Goal: Information Seeking & Learning: Learn about a topic

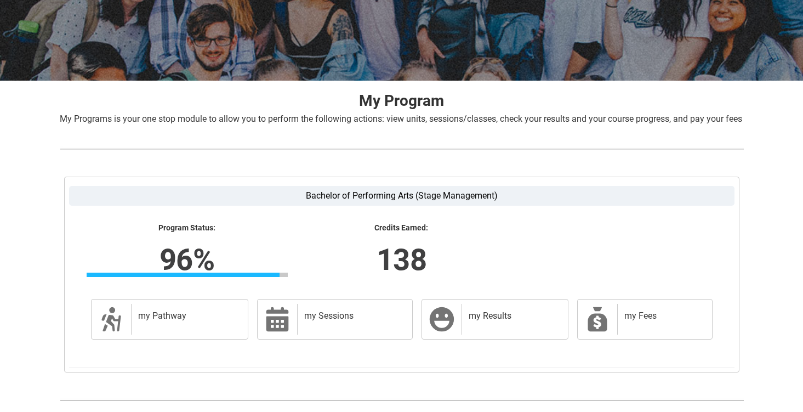
scroll to position [199, 0]
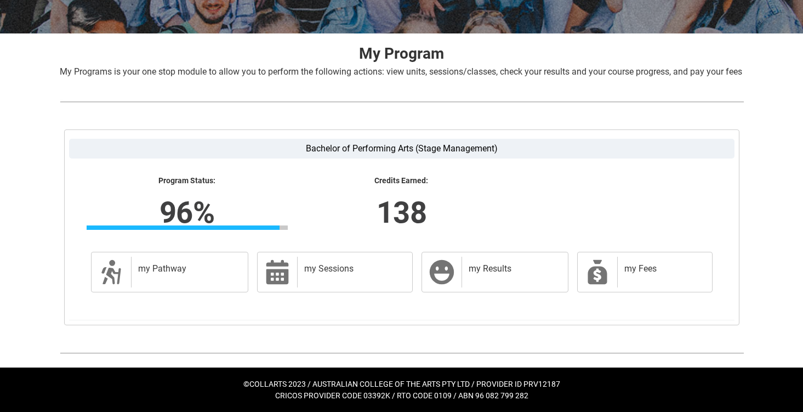
click at [255, 287] on td "my Sessions my Sessions" at bounding box center [335, 271] width 164 height 49
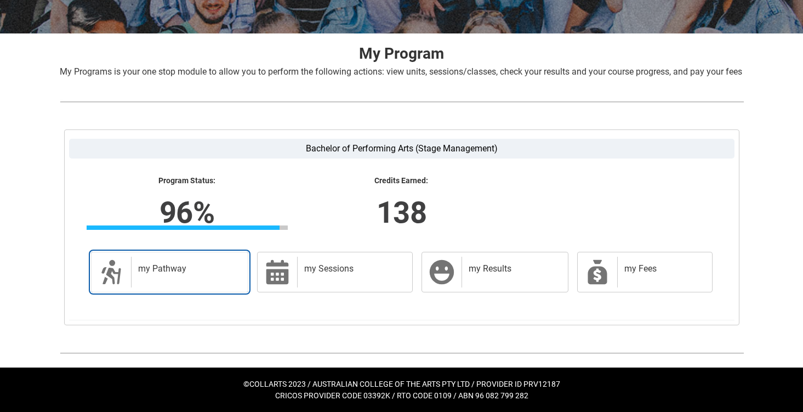
click at [234, 287] on div "my Pathway" at bounding box center [187, 272] width 113 height 31
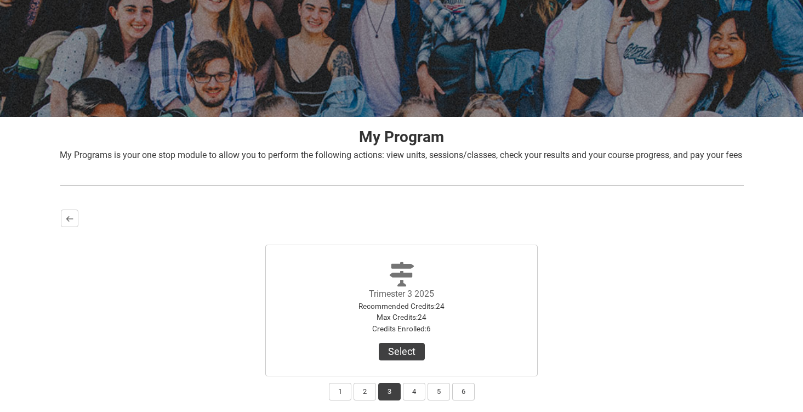
scroll to position [188, 0]
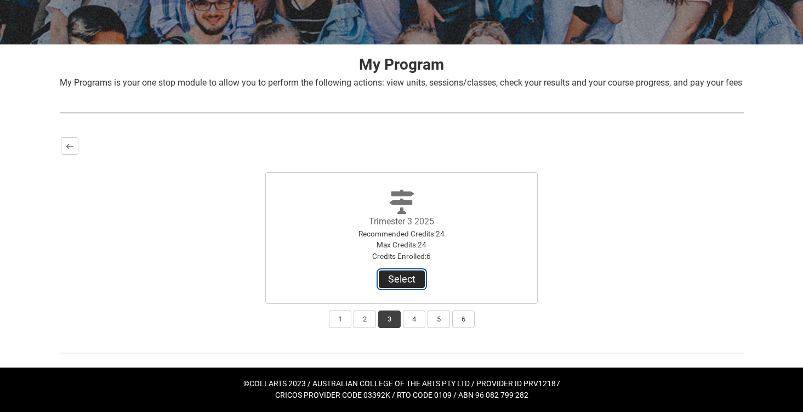
click at [400, 276] on button "Select" at bounding box center [402, 279] width 46 height 18
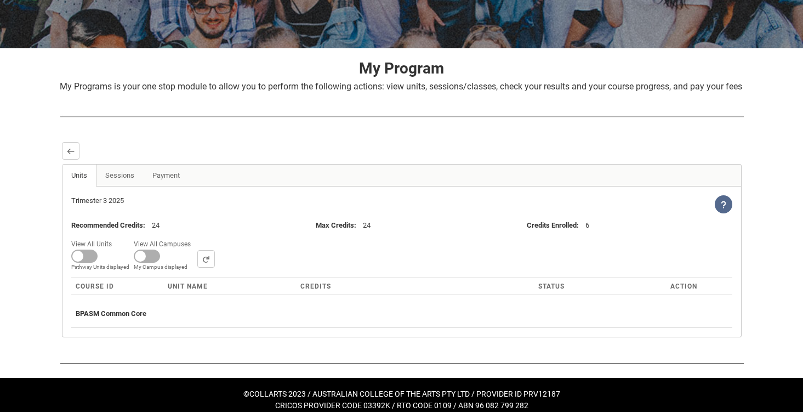
scroll to position [194, 0]
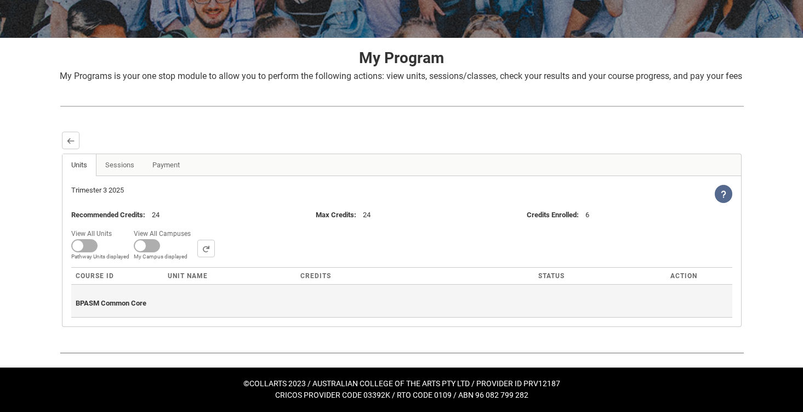
click at [173, 302] on div "BPASM Common Core" at bounding box center [402, 301] width 652 height 24
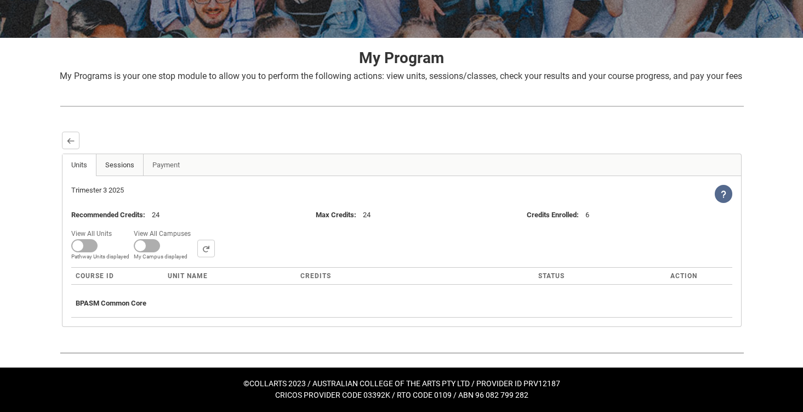
click at [131, 160] on link "Sessions" at bounding box center [120, 165] width 48 height 22
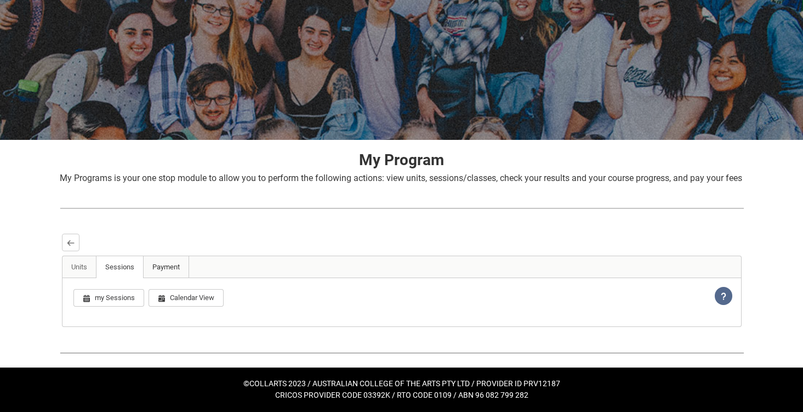
click at [157, 268] on link "Payment" at bounding box center [166, 267] width 46 height 22
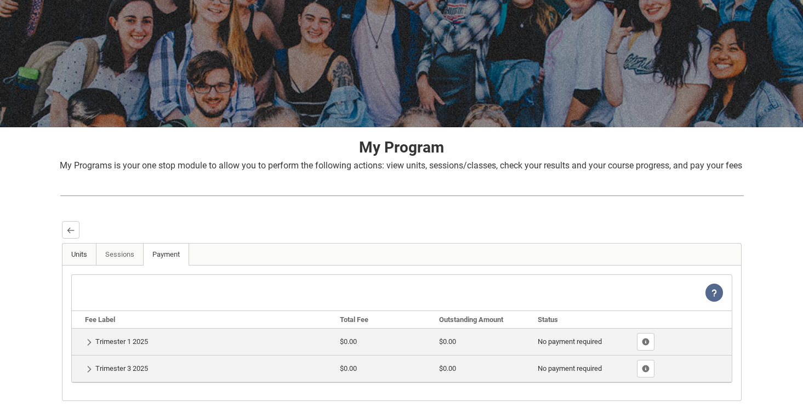
click at [84, 265] on link "Units" at bounding box center [80, 254] width 34 height 22
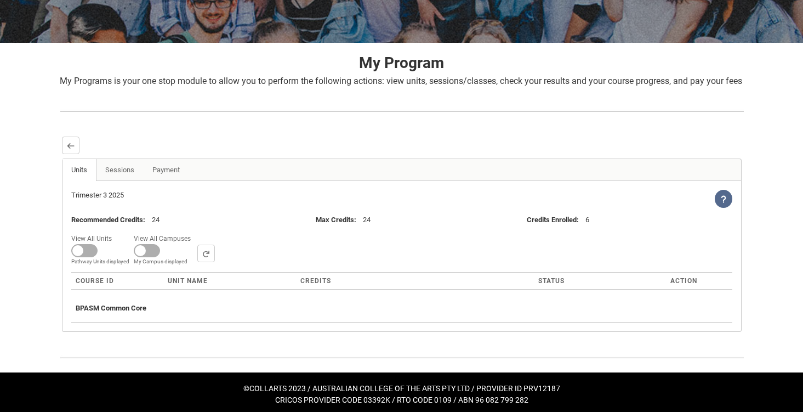
scroll to position [194, 0]
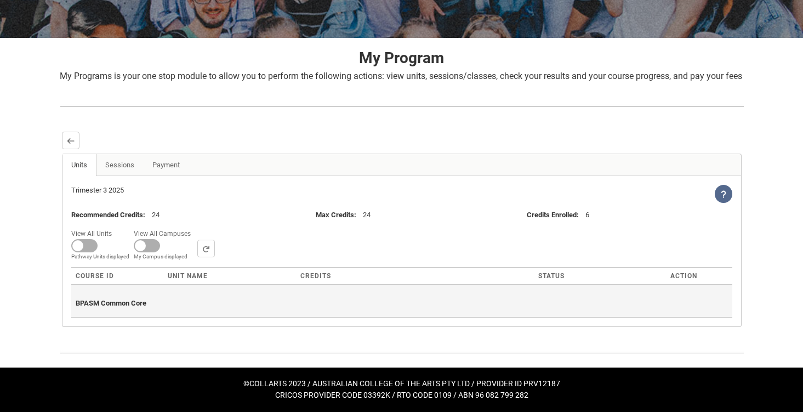
click at [95, 305] on span "BPASM Common Core" at bounding box center [111, 303] width 71 height 8
click at [145, 306] on span "BPASM Common Core" at bounding box center [111, 303] width 71 height 8
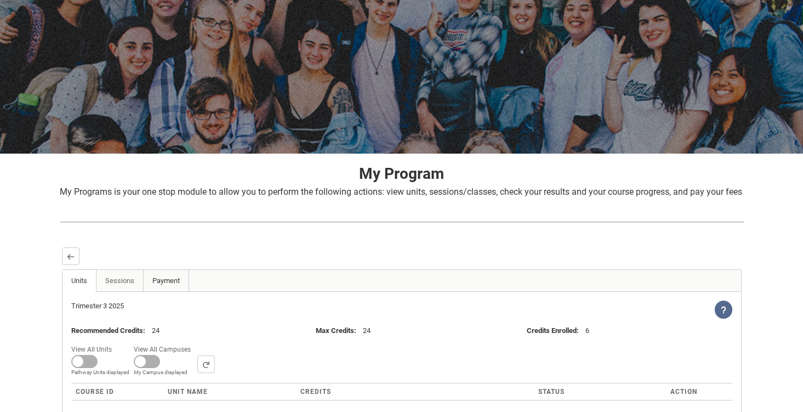
scroll to position [0, 0]
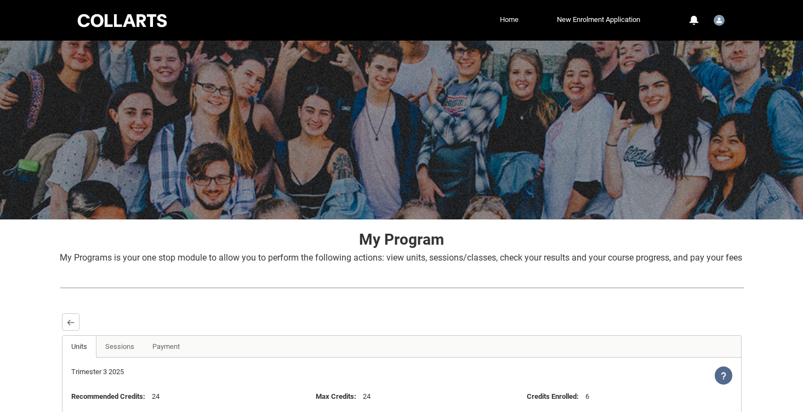
click at [507, 19] on link "Home" at bounding box center [509, 20] width 24 height 16
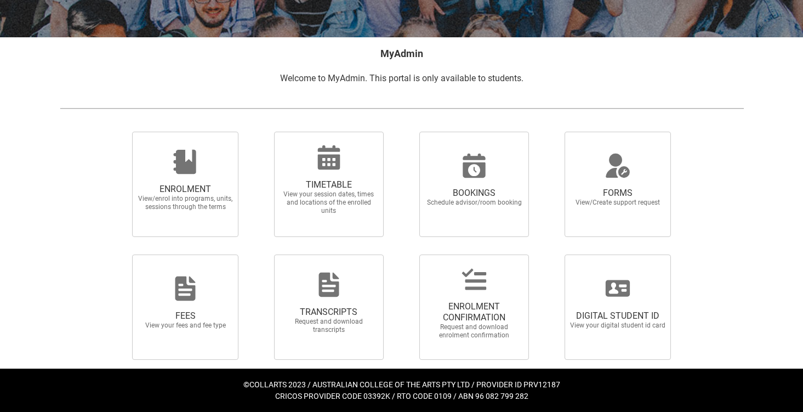
scroll to position [183, 0]
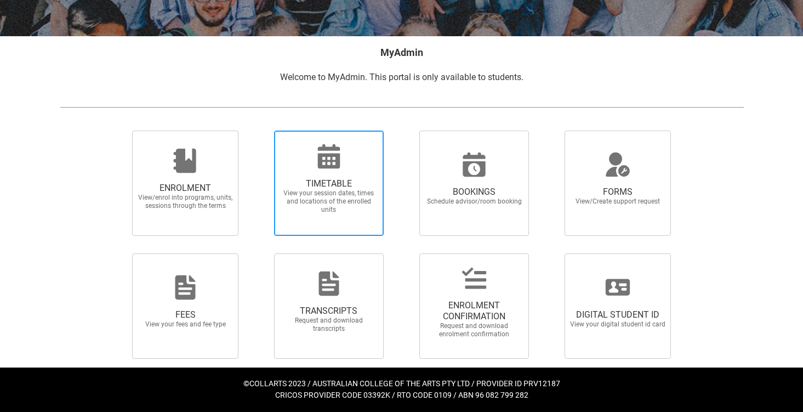
click at [338, 189] on span "TIMETABLE" at bounding box center [329, 183] width 96 height 11
click at [260, 130] on input "TIMETABLE View your session dates, times and locations of the enrolled units" at bounding box center [260, 130] width 1 height 1
radio input "true"
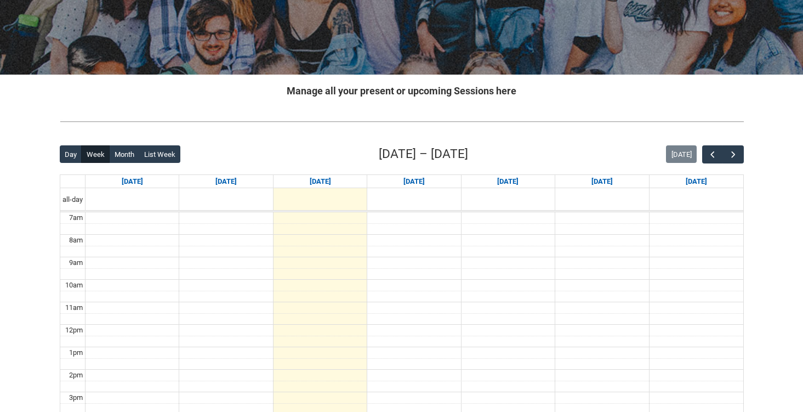
scroll to position [134, 0]
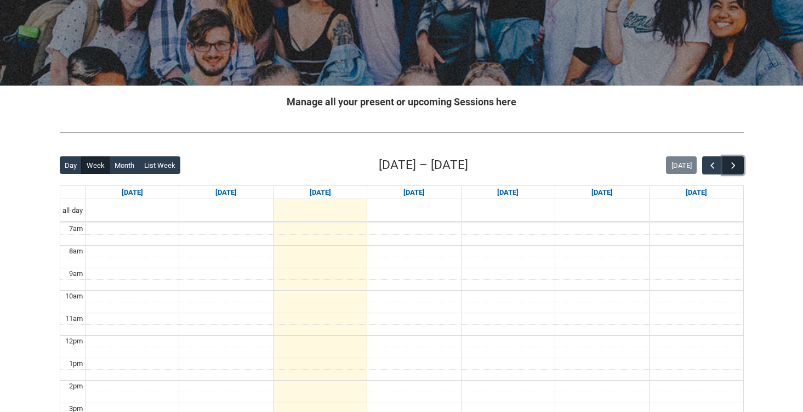
click at [738, 163] on button "button" at bounding box center [733, 165] width 21 height 18
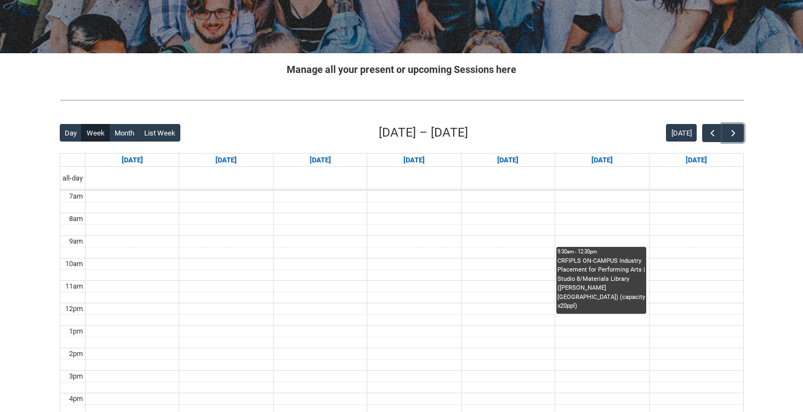
scroll to position [177, 0]
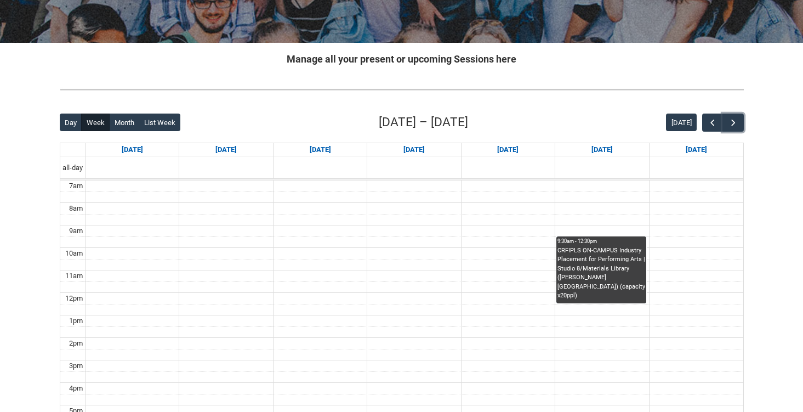
click at [610, 270] on div "CRFIPLS ON-CAMPUS Industry Placement for Performing Arts | Studio 8/Materials L…" at bounding box center [602, 273] width 88 height 54
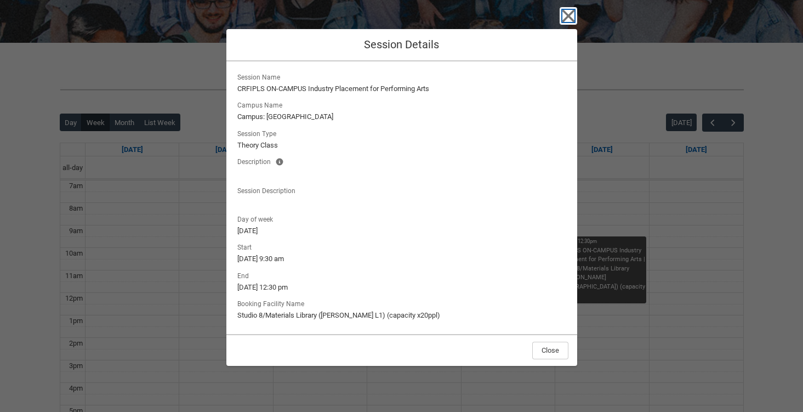
click at [568, 24] on icon "button" at bounding box center [569, 16] width 18 height 18
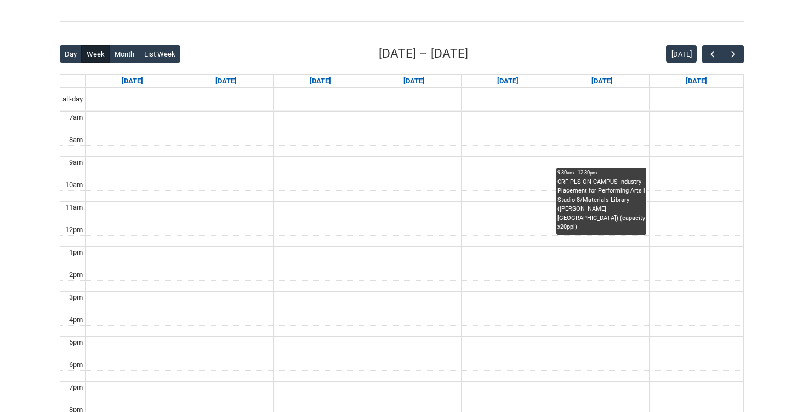
scroll to position [245, 0]
click at [732, 55] on span "button" at bounding box center [733, 54] width 11 height 11
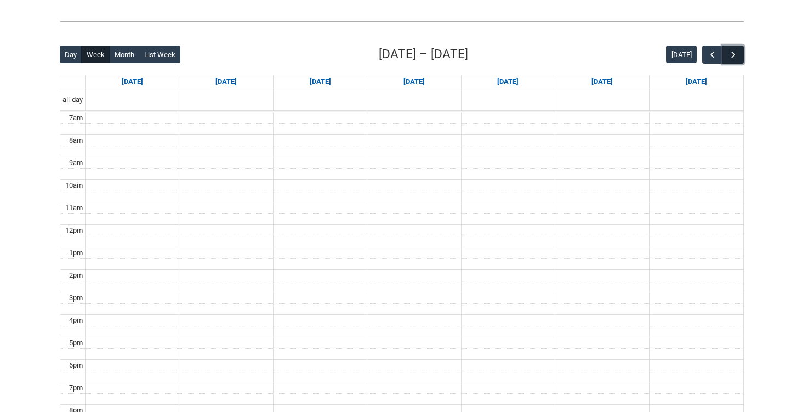
click at [735, 48] on button "button" at bounding box center [733, 55] width 21 height 18
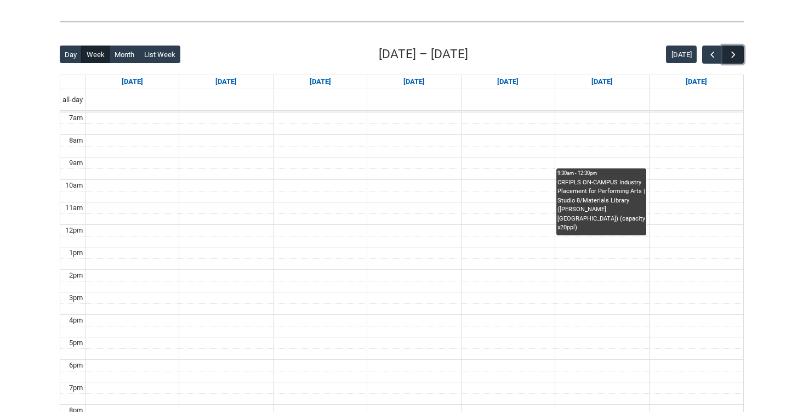
click at [736, 49] on button "button" at bounding box center [733, 55] width 21 height 18
click at [736, 50] on span "button" at bounding box center [733, 54] width 11 height 11
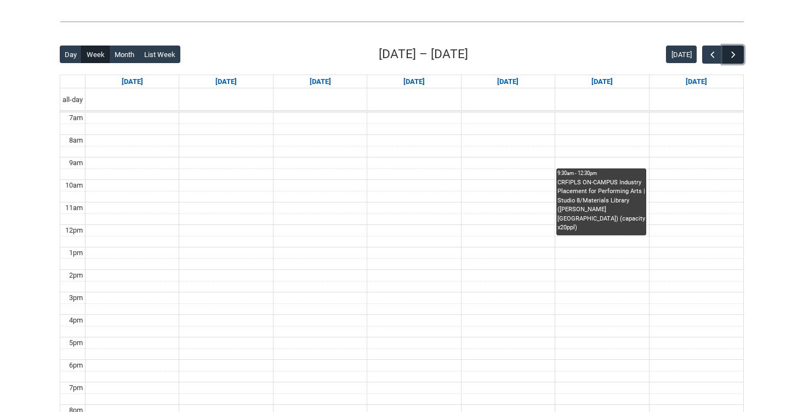
click at [736, 50] on span "button" at bounding box center [733, 54] width 11 height 11
